Goal: Information Seeking & Learning: Learn about a topic

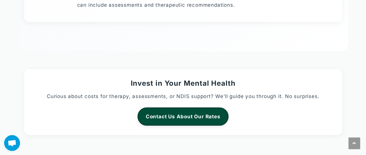
scroll to position [971, 0]
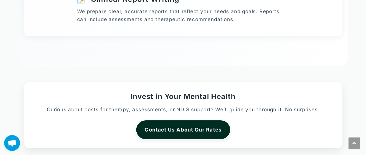
click at [202, 130] on link "Contact Us About Our Rates" at bounding box center [183, 130] width 94 height 19
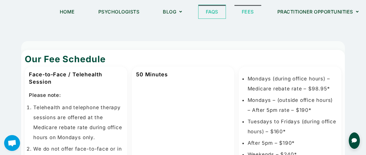
click at [207, 10] on link "FAQs" at bounding box center [211, 12] width 27 height 14
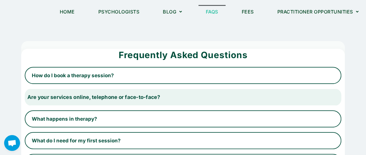
click at [219, 94] on button "Are your services online, telephone or face-to-face?" at bounding box center [183, 98] width 326 height 18
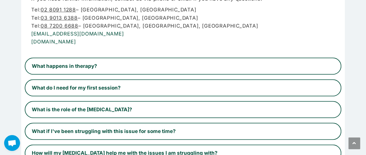
scroll to position [294, 0]
